Goal: Find specific page/section: Find specific page/section

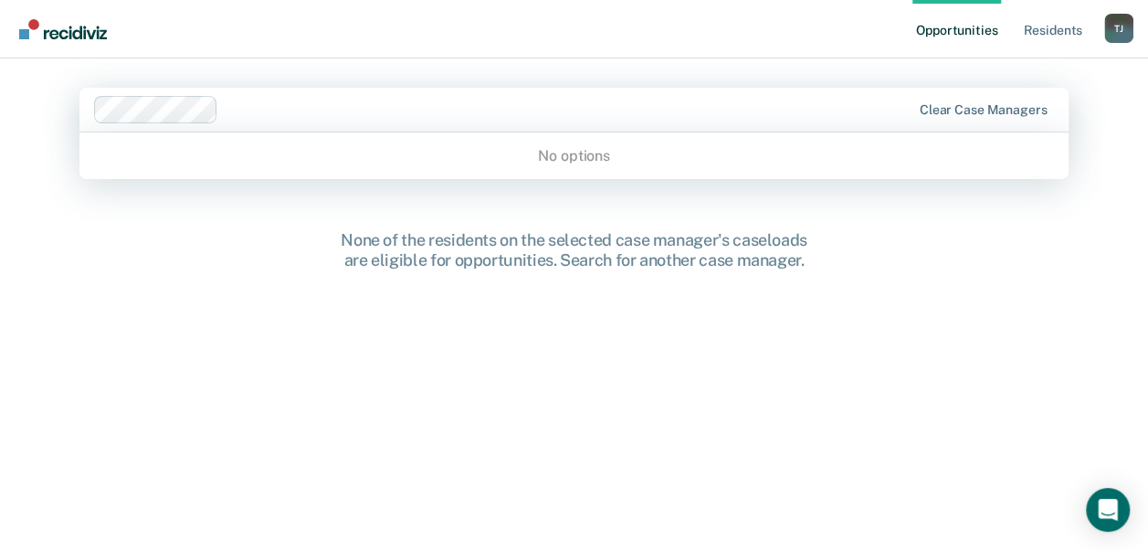
drag, startPoint x: 146, startPoint y: 130, endPoint x: 76, endPoint y: 283, distance: 168.7
click at [79, 283] on div "None of the residents on the selected case manager's caseloads are eligible for…" at bounding box center [573, 402] width 989 height 345
click at [405, 29] on nav "Opportunities Resident s [PERSON_NAME] Profile How it works Log Out" at bounding box center [574, 29] width 1148 height 58
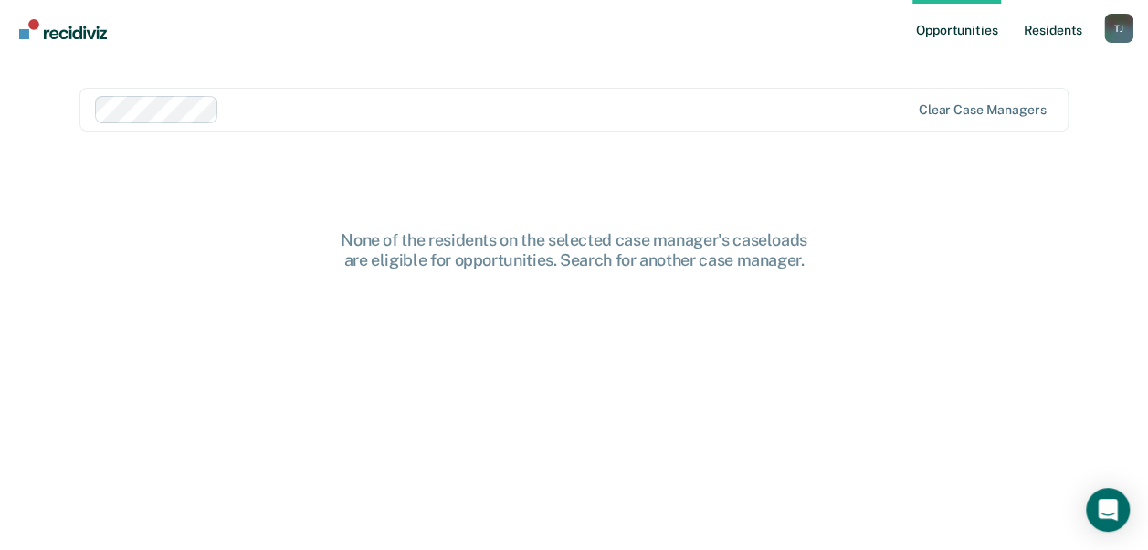
click at [1034, 29] on link "Resident s" at bounding box center [1052, 29] width 67 height 58
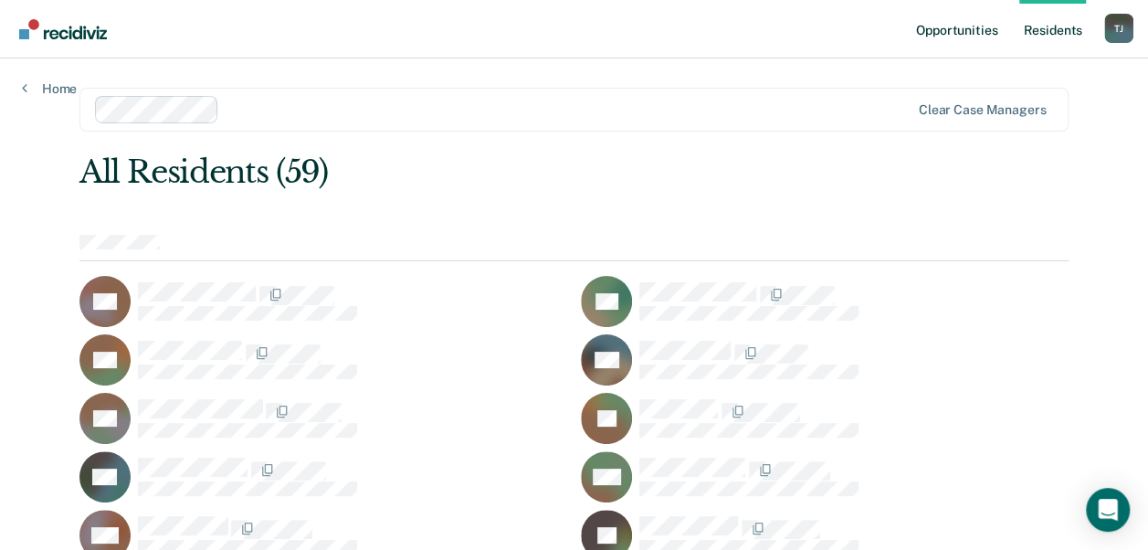
click at [925, 32] on link "Opportunities" at bounding box center [956, 29] width 89 height 58
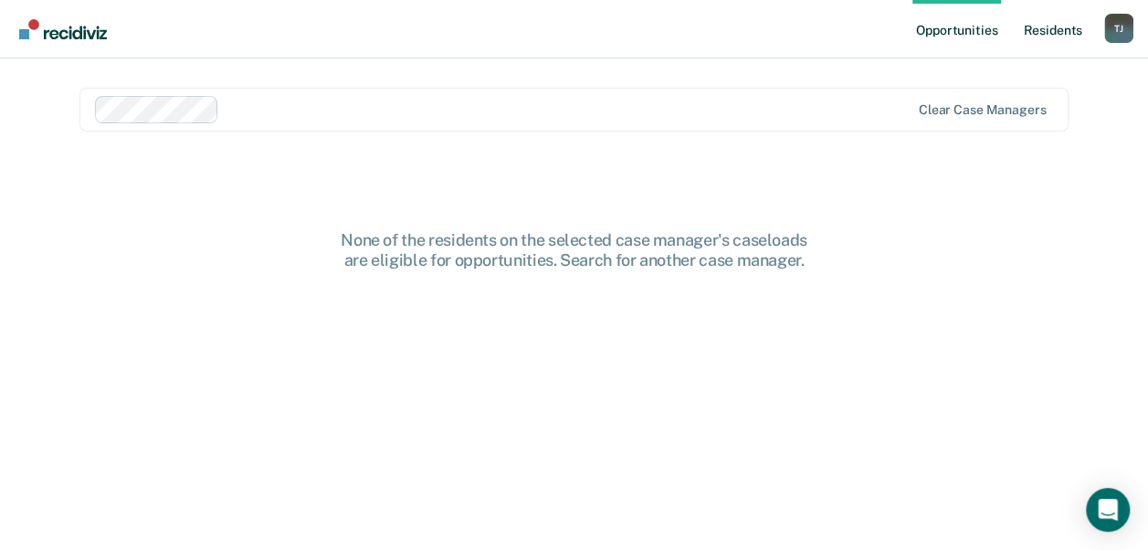
click at [1041, 30] on link "Resident s" at bounding box center [1052, 29] width 67 height 58
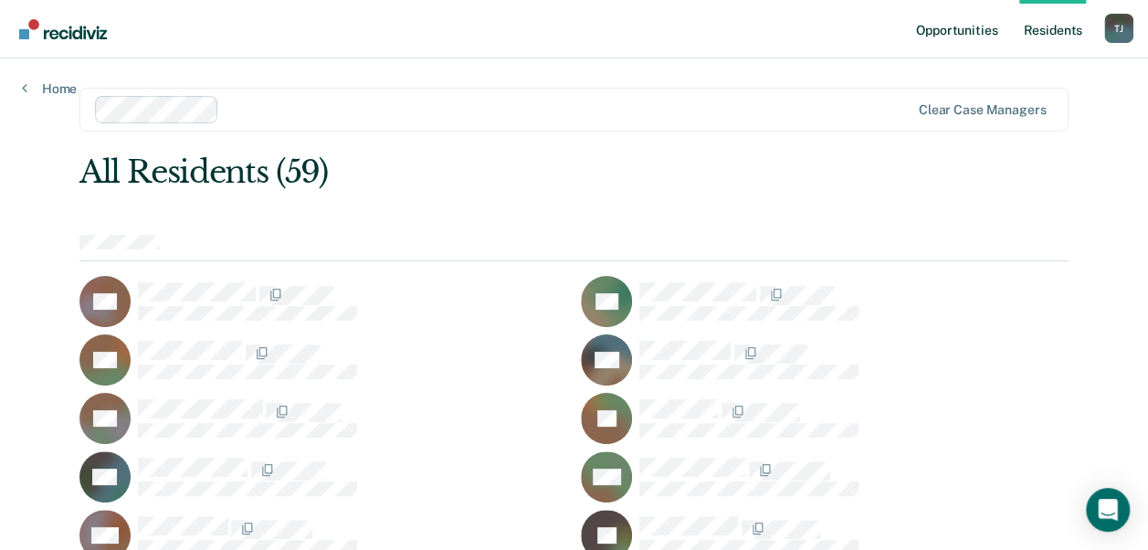
click at [961, 35] on link "Opportunities" at bounding box center [956, 29] width 89 height 58
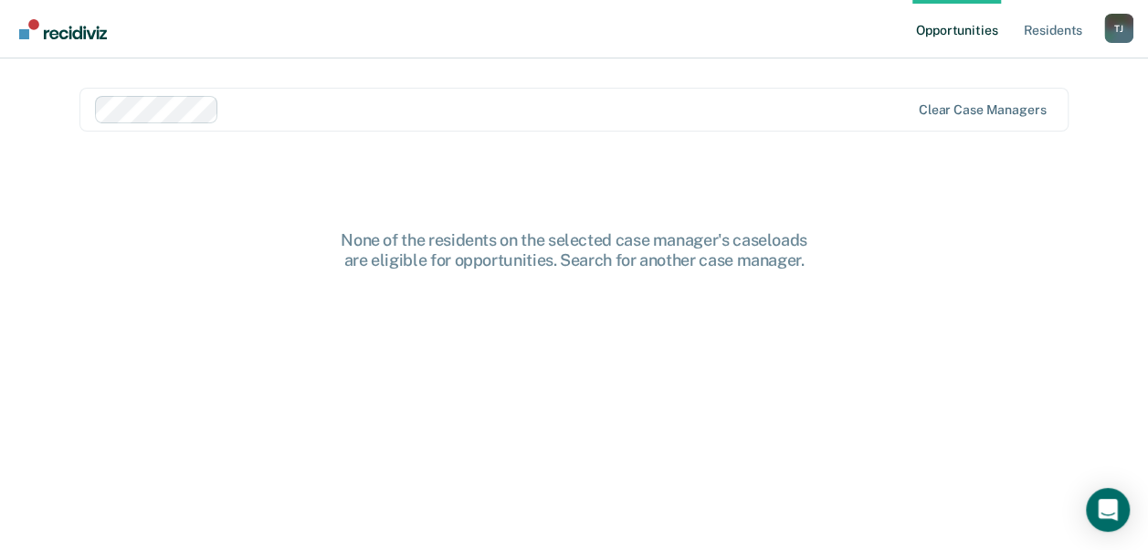
click at [828, 197] on main "Clear case managers None of the residents on the selected case manager's caselo…" at bounding box center [574, 281] width 1033 height 447
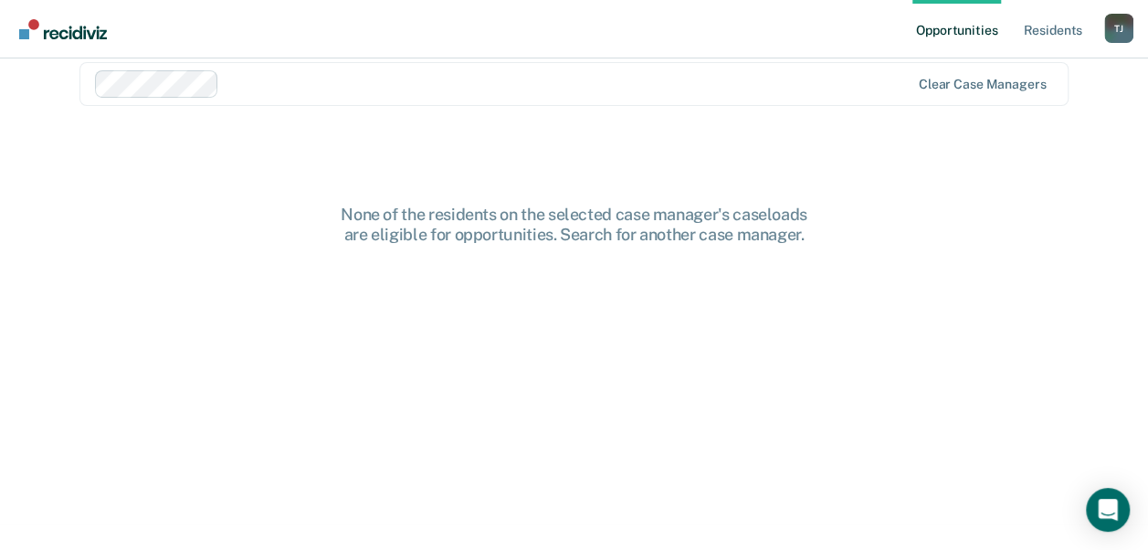
click at [535, 226] on div "None of the residents on the selected case manager's caseloads are eligible for…" at bounding box center [573, 224] width 584 height 39
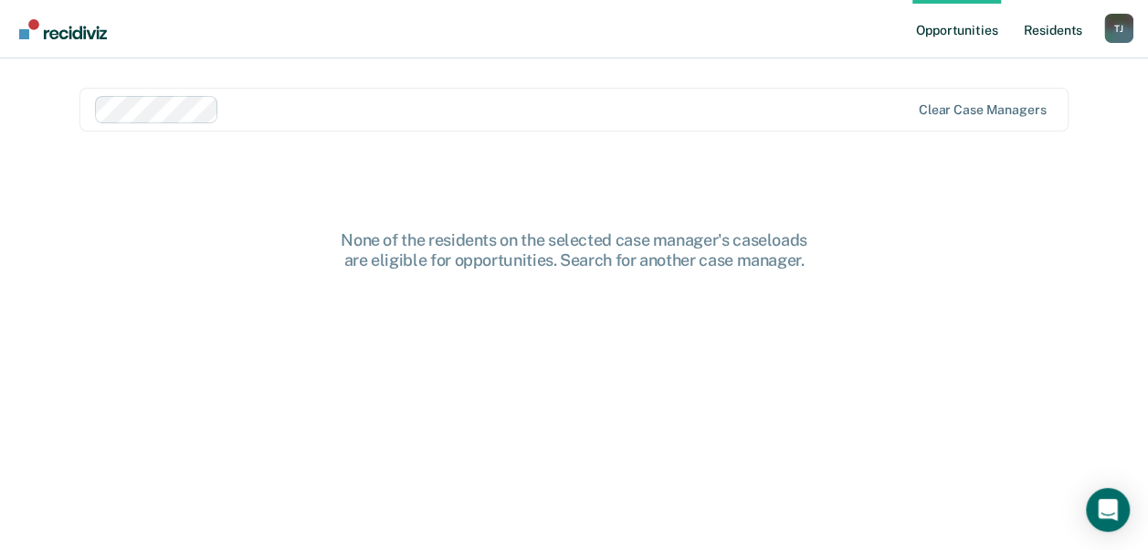
click at [1039, 27] on link "Resident s" at bounding box center [1052, 29] width 67 height 58
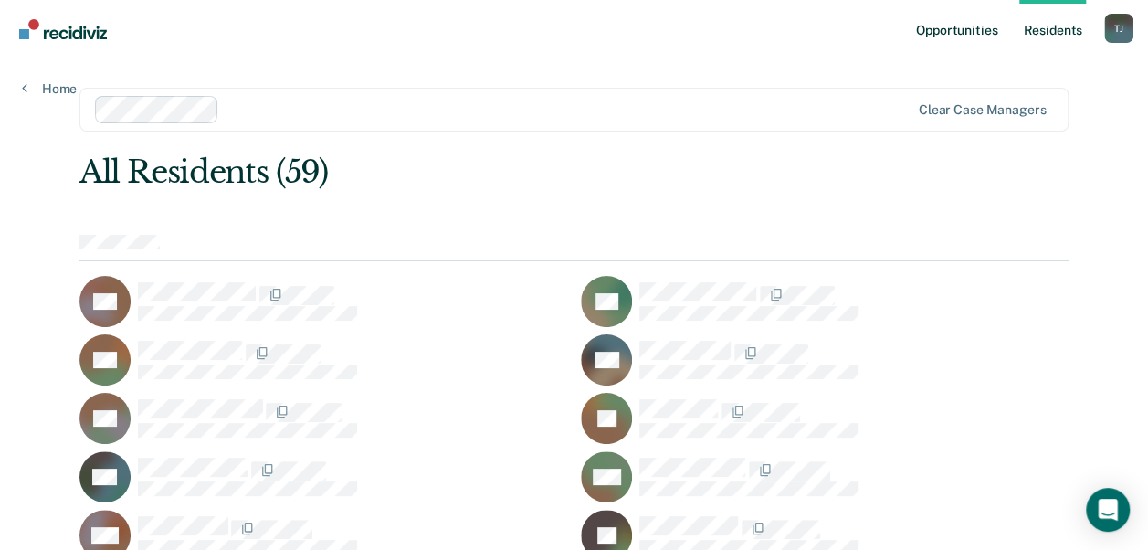
click at [950, 27] on link "Opportunities" at bounding box center [956, 29] width 89 height 58
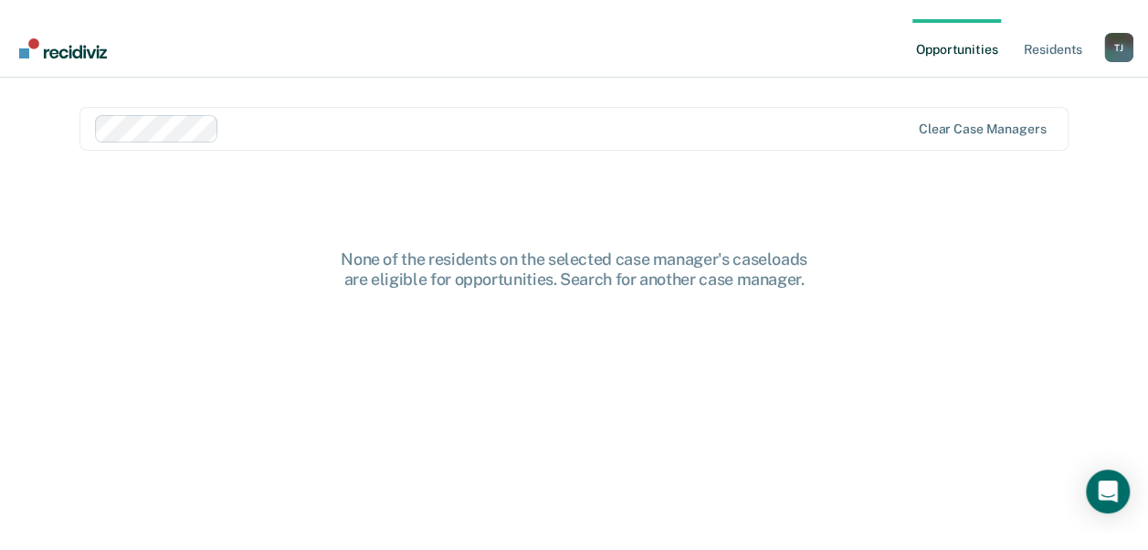
scroll to position [26, 0]
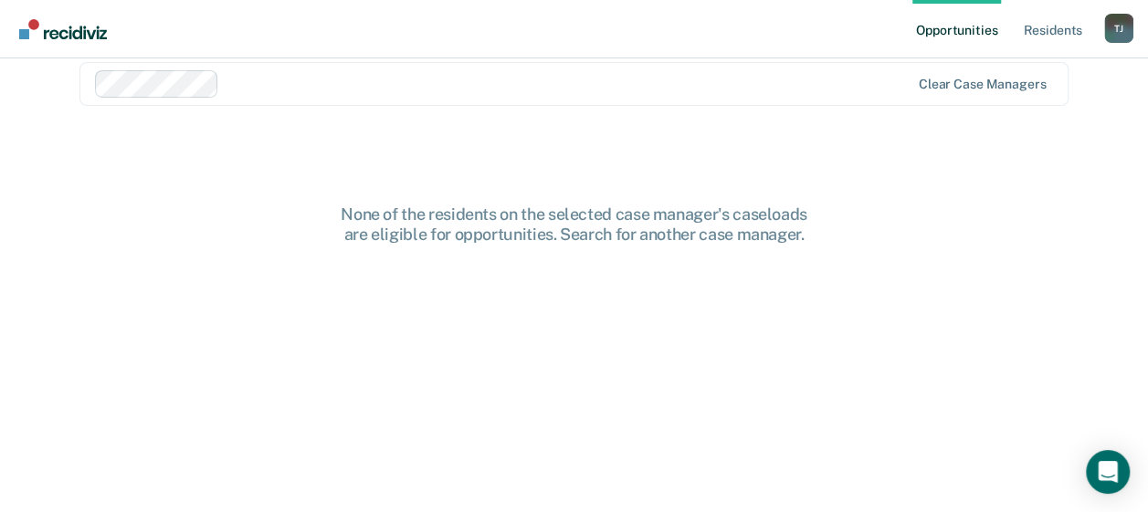
click at [866, 487] on html "Looks like you’re using Internet Explorer 11. For faster loading and a better e…" at bounding box center [574, 230] width 1148 height 512
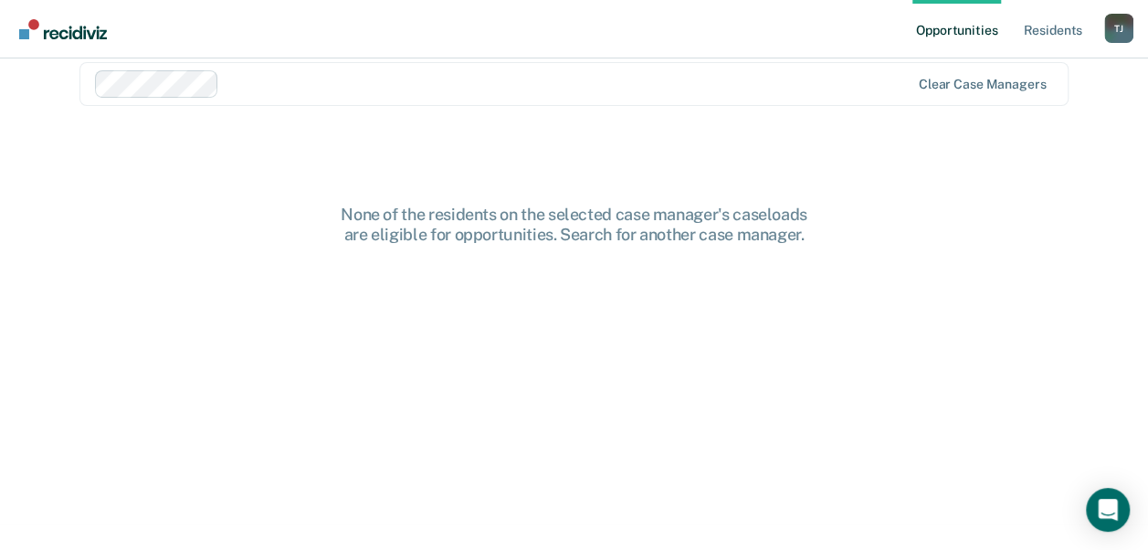
click at [131, 177] on main "Clear case managers None of the residents on the selected case manager's caselo…" at bounding box center [574, 256] width 1033 height 447
click at [437, 451] on div "None of the residents on the selected case manager's caseloads are eligible for…" at bounding box center [573, 377] width 989 height 345
click at [1046, 33] on link "Resident s" at bounding box center [1052, 29] width 67 height 58
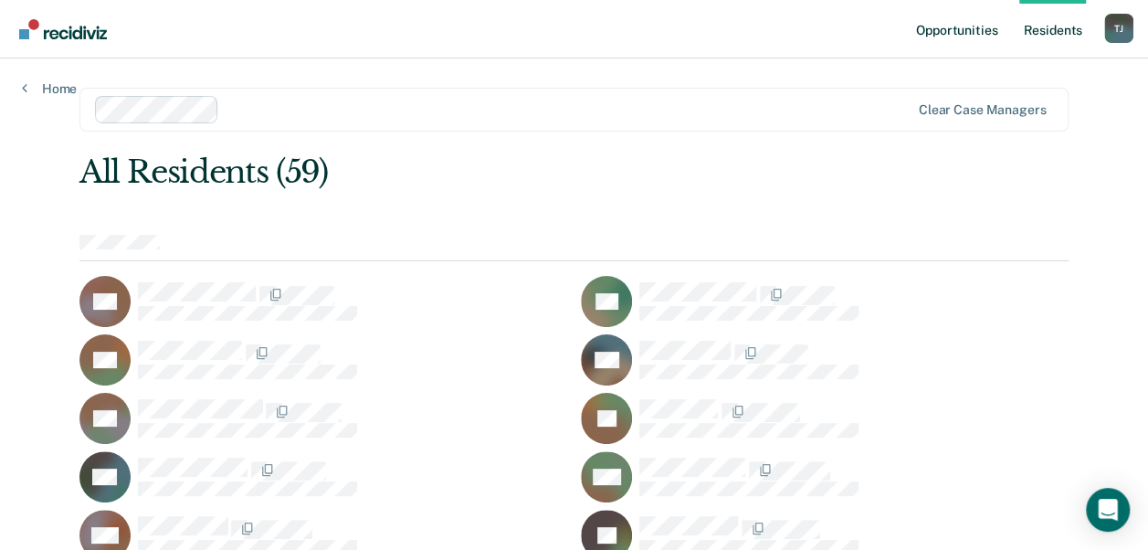
click at [971, 39] on link "Opportunities" at bounding box center [956, 29] width 89 height 58
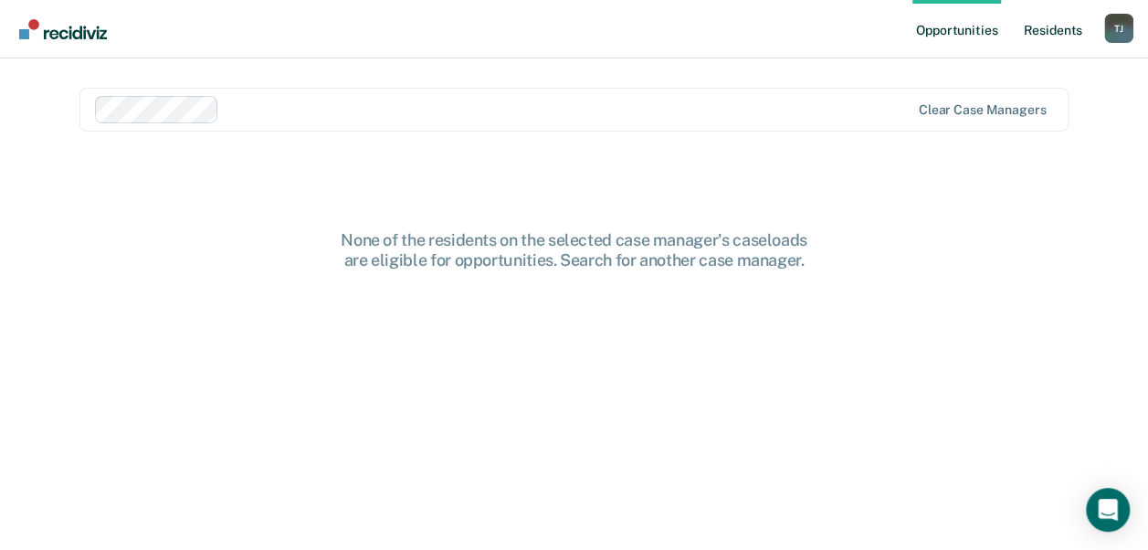
click at [1045, 26] on link "Resident s" at bounding box center [1052, 29] width 67 height 58
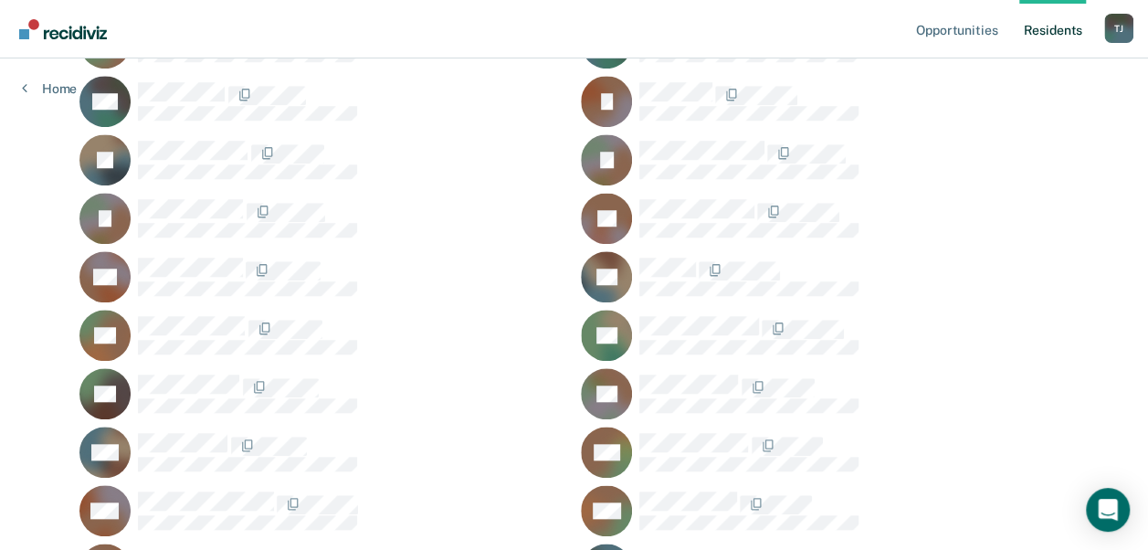
scroll to position [670, 0]
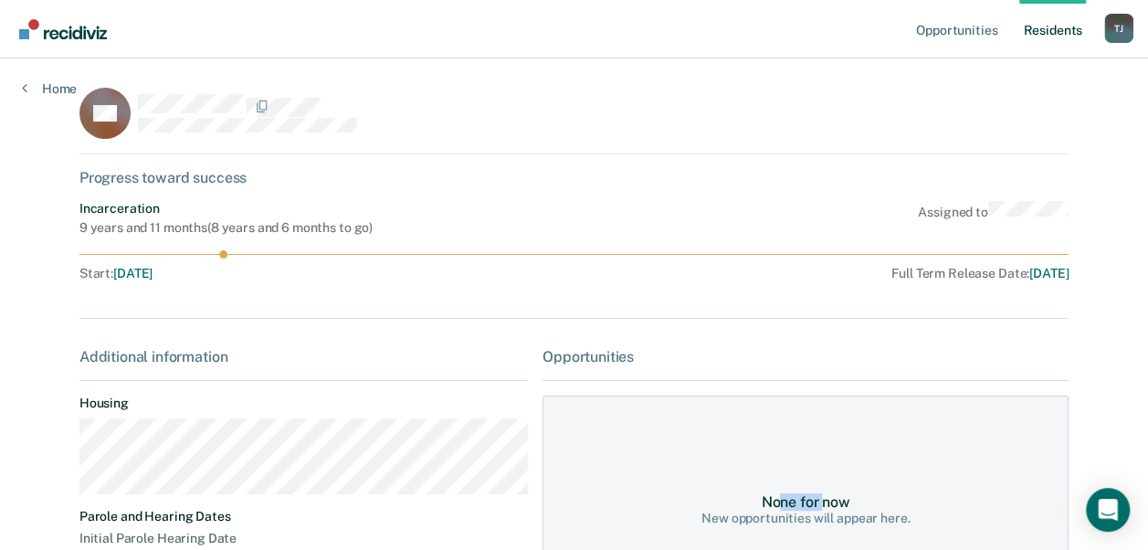
drag, startPoint x: 783, startPoint y: 409, endPoint x: 822, endPoint y: 429, distance: 43.3
click at [822, 429] on div "None for now New opportunities will appear here." at bounding box center [805, 509] width 526 height 228
click at [31, 89] on link "Home" at bounding box center [49, 88] width 55 height 16
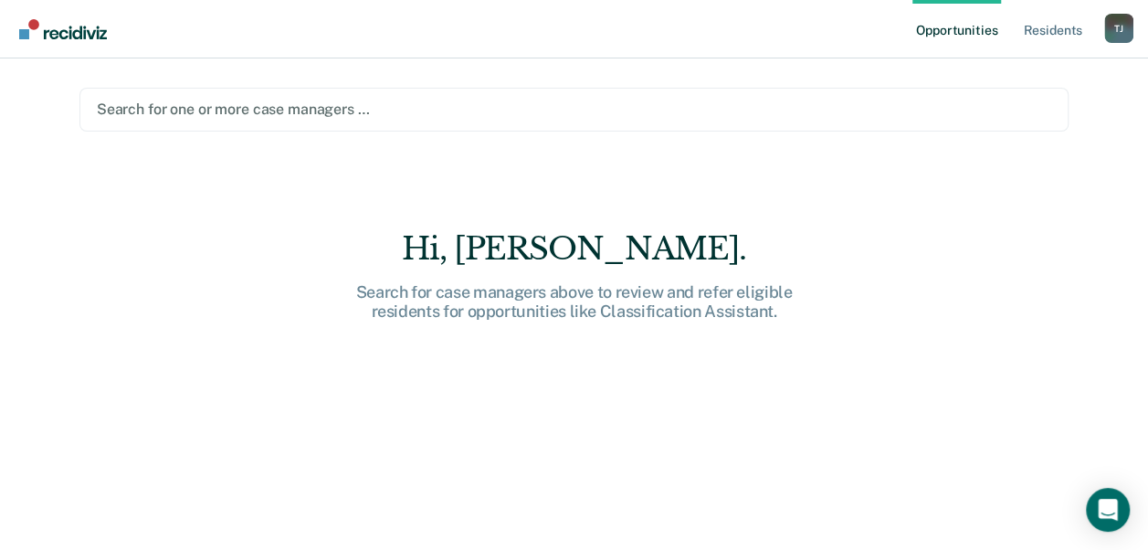
click at [950, 30] on link "Opportunities" at bounding box center [956, 29] width 89 height 58
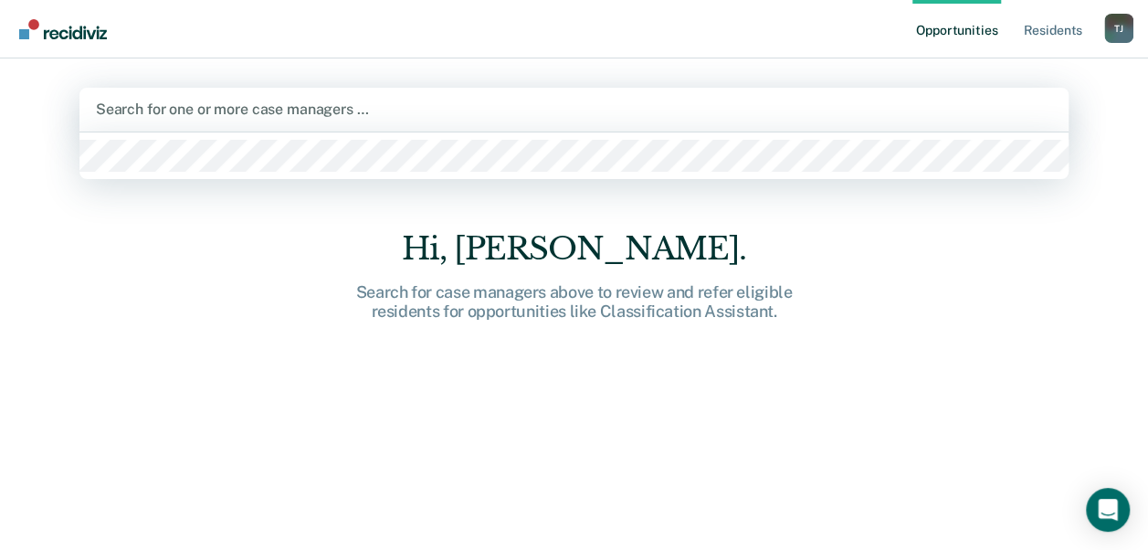
click at [322, 108] on div at bounding box center [574, 109] width 956 height 21
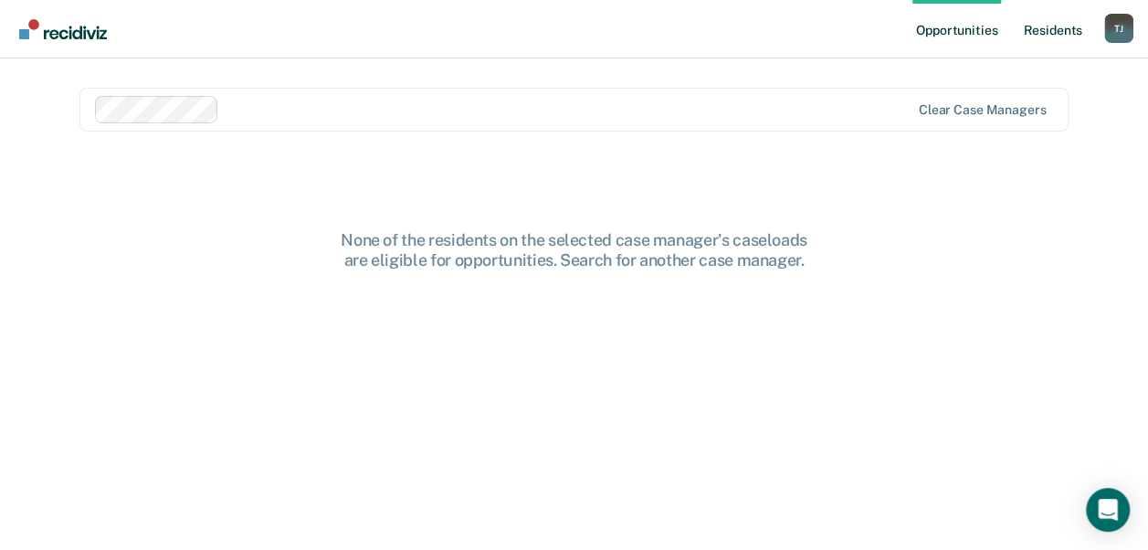
click at [1037, 37] on link "Resident s" at bounding box center [1052, 29] width 67 height 58
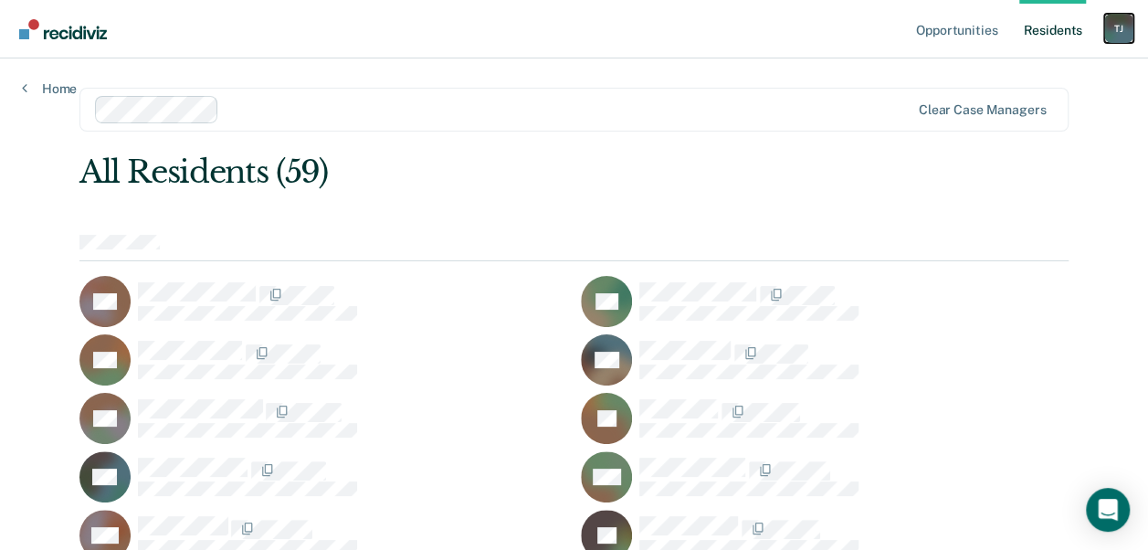
click at [1111, 26] on div "T J" at bounding box center [1118, 28] width 29 height 29
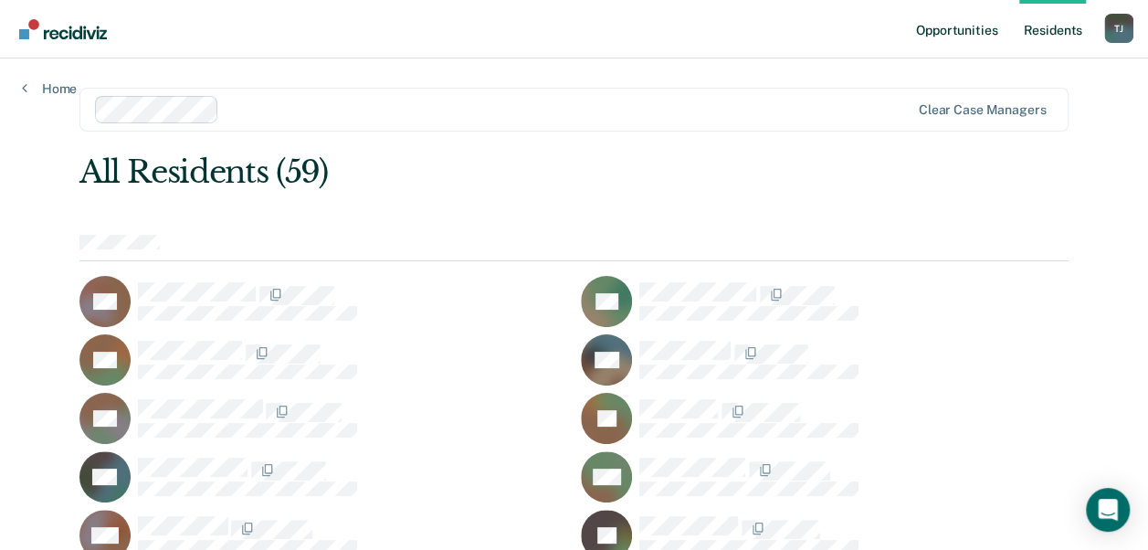
click at [941, 17] on link "Opportunities" at bounding box center [956, 29] width 89 height 58
